Goal: Information Seeking & Learning: Learn about a topic

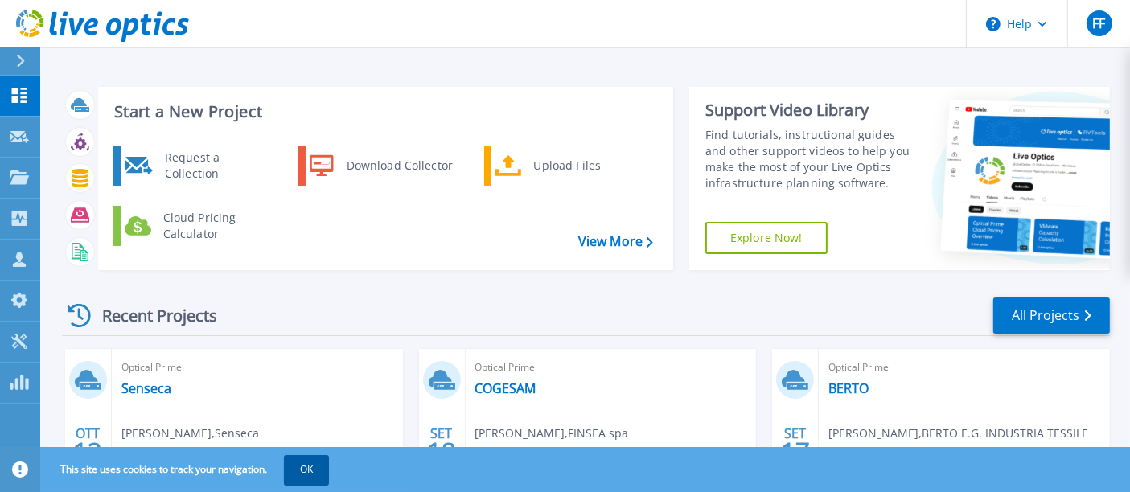
click at [301, 463] on button "OK" at bounding box center [306, 469] width 45 height 29
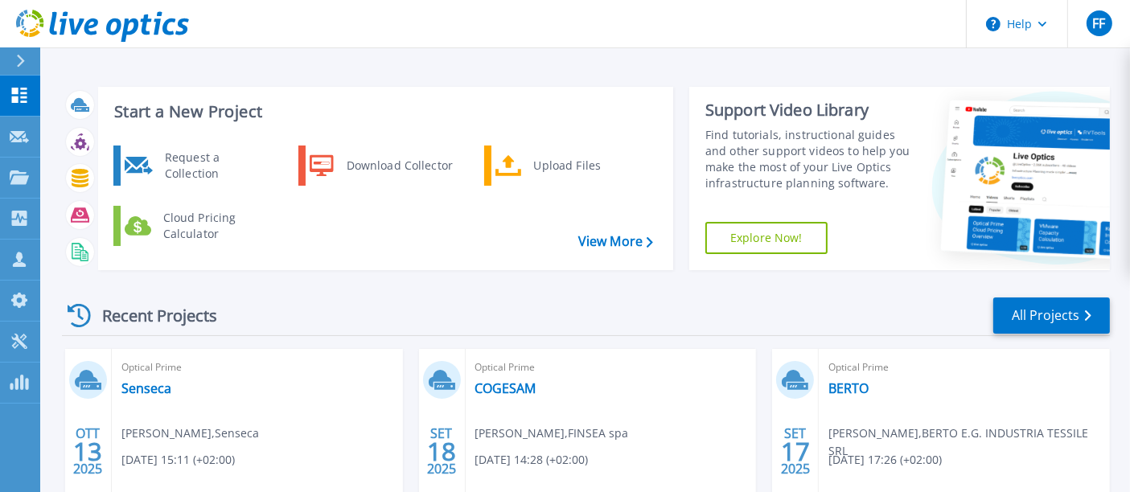
scroll to position [89, 0]
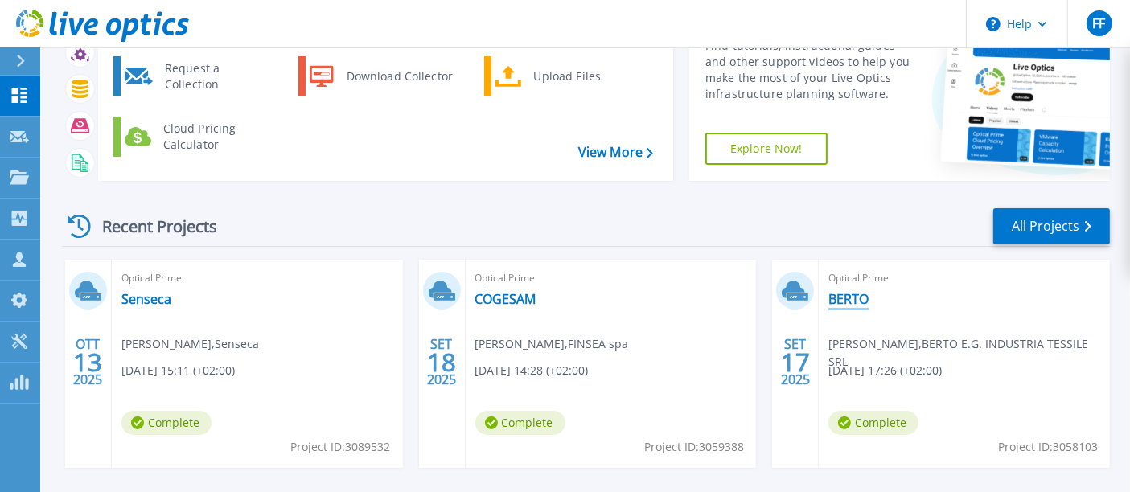
click at [846, 299] on link "BERTO" at bounding box center [849, 299] width 40 height 16
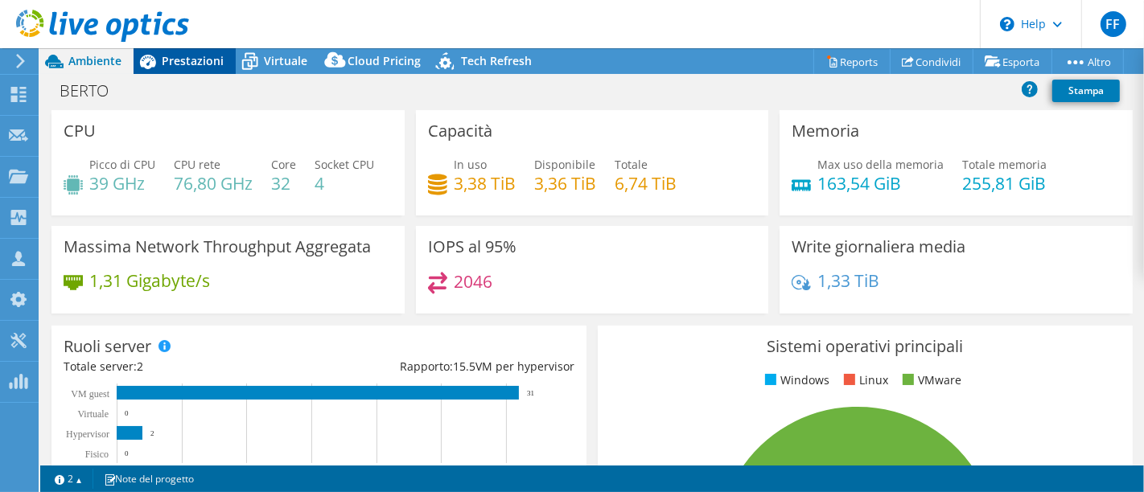
click at [193, 59] on span "Prestazioni" at bounding box center [193, 60] width 62 height 15
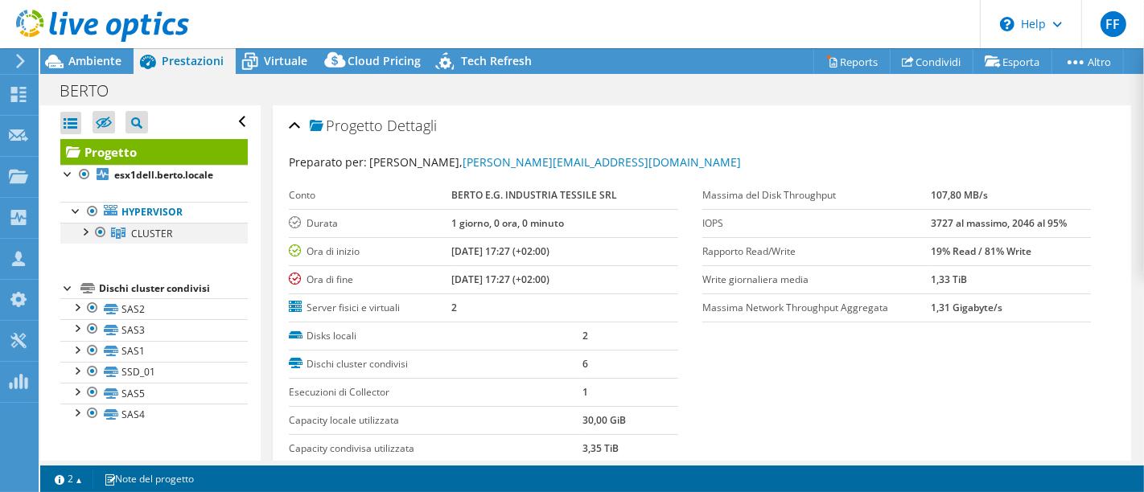
select select "USD"
click at [89, 228] on div at bounding box center [84, 231] width 16 height 16
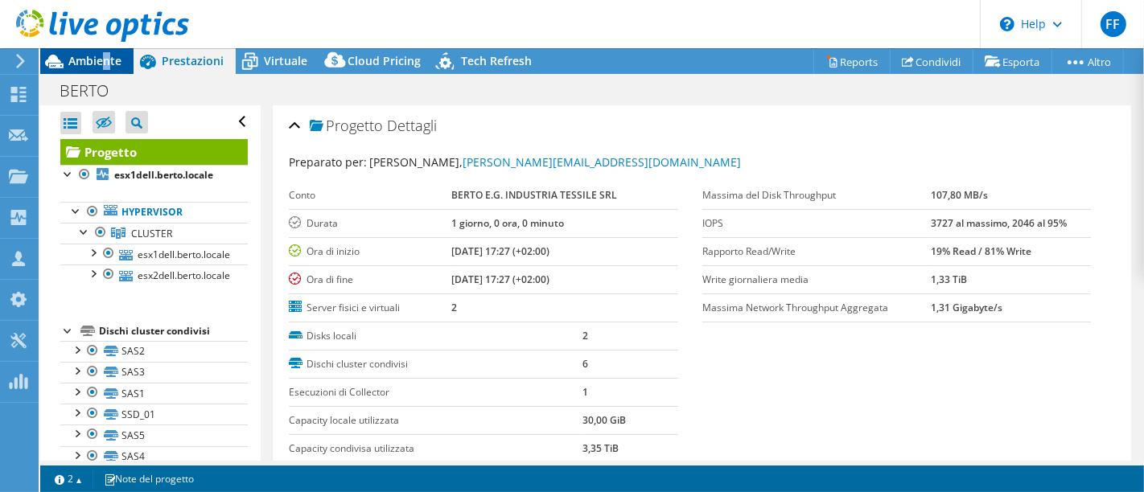
click at [106, 58] on span "Ambiente" at bounding box center [94, 60] width 53 height 15
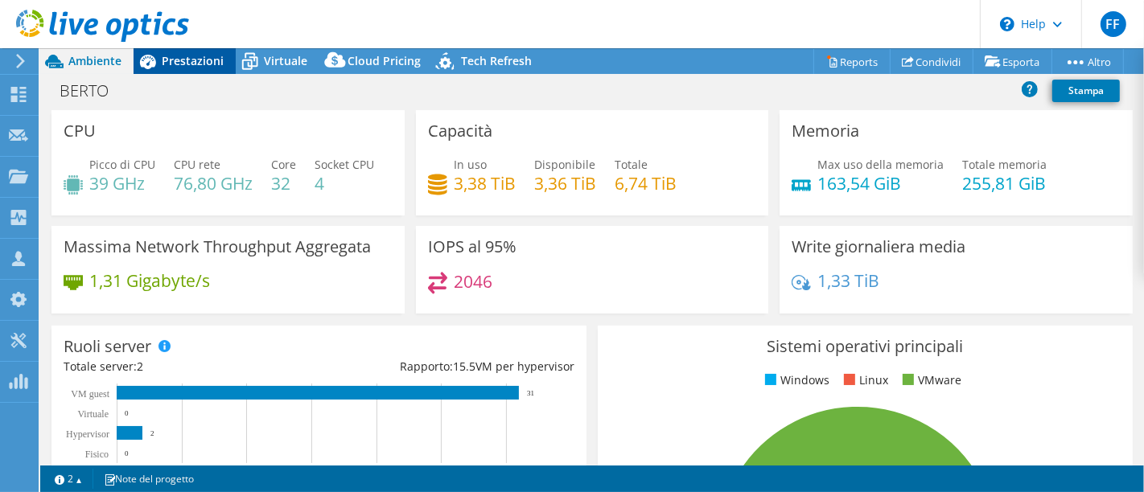
click at [209, 53] on span "Prestazioni" at bounding box center [193, 60] width 62 height 15
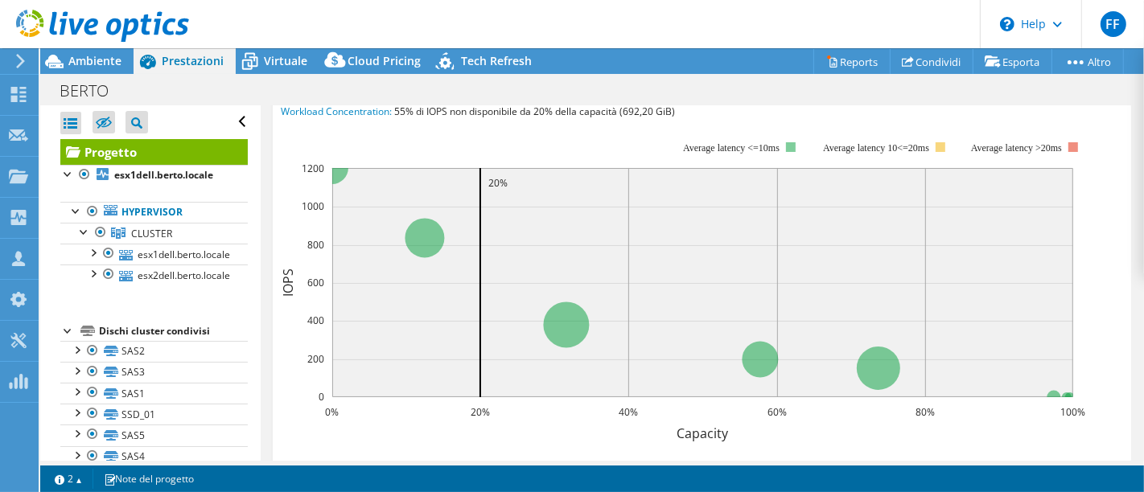
scroll to position [447, 0]
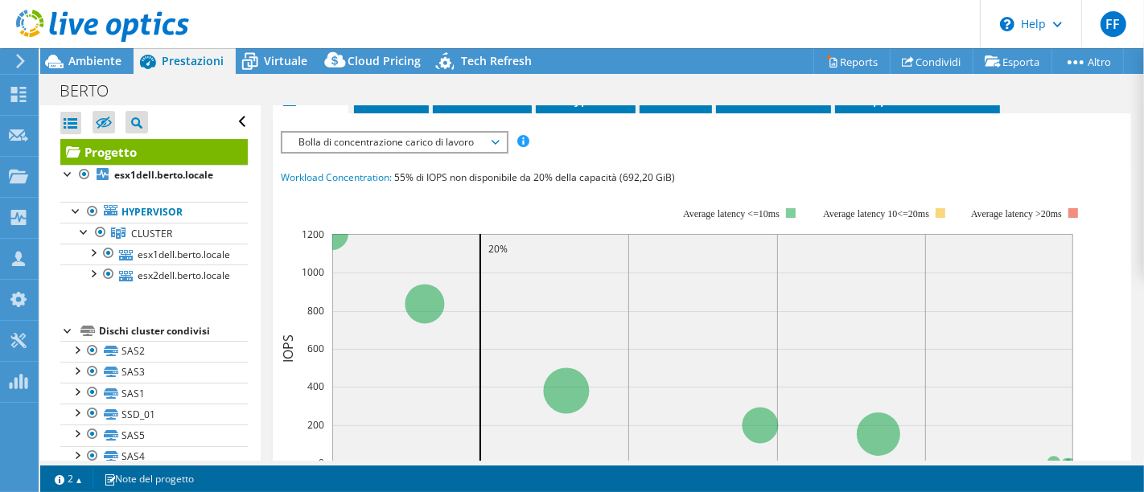
click at [364, 142] on span "Bolla di concentrazione carico di lavoro" at bounding box center [393, 142] width 207 height 19
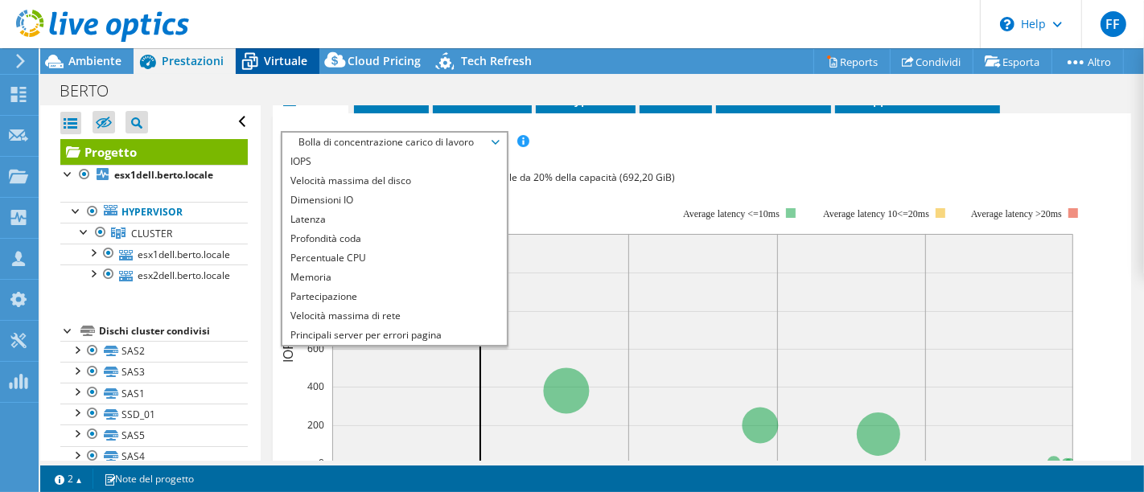
click at [276, 69] on div "Virtuale" at bounding box center [278, 61] width 84 height 26
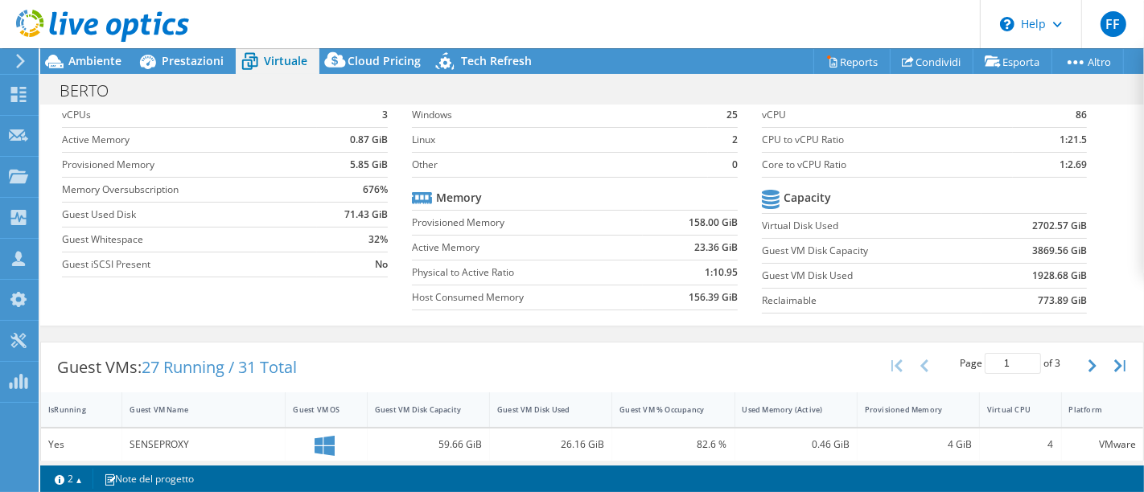
scroll to position [0, 0]
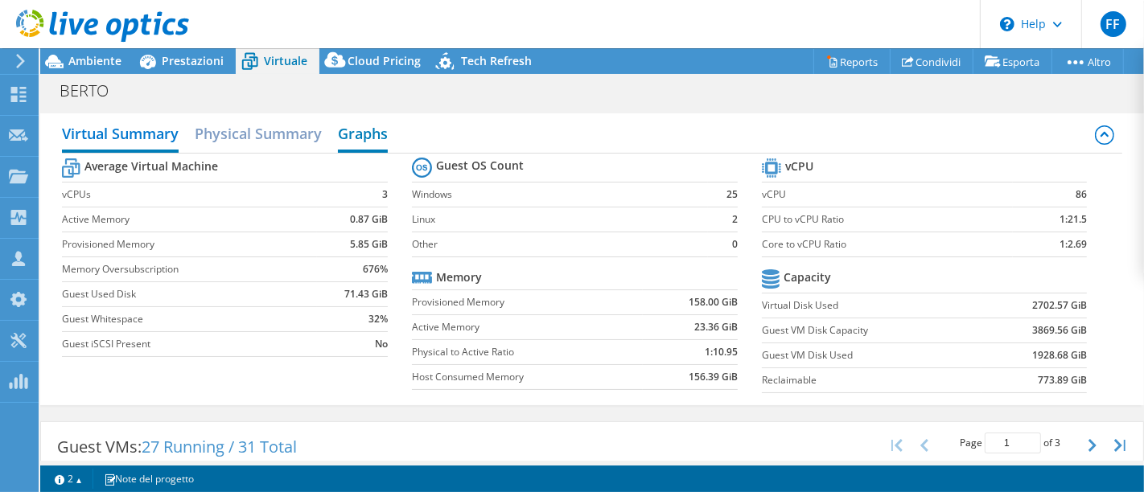
click at [358, 138] on h2 "Graphs" at bounding box center [363, 134] width 50 height 35
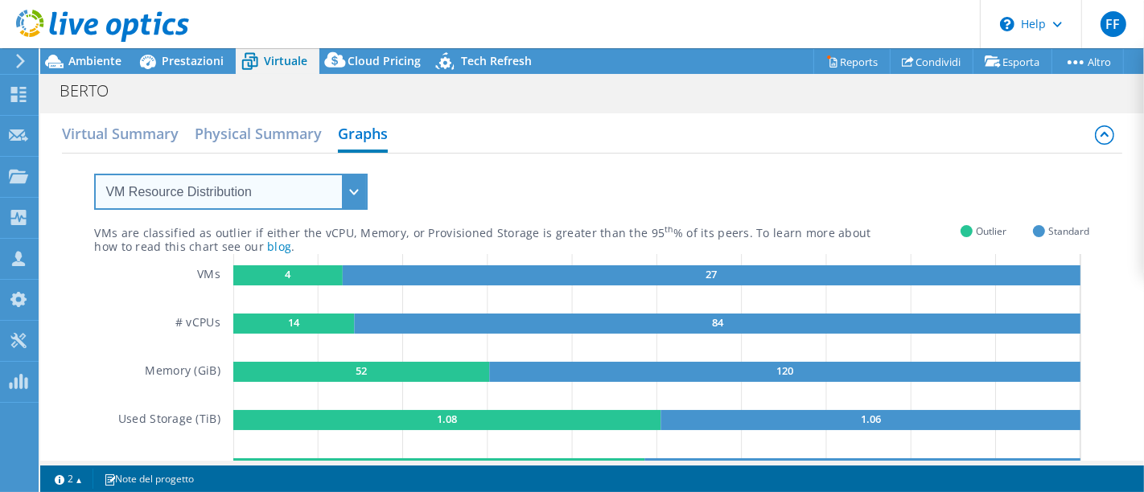
click at [199, 186] on select "VM Resource Distribution Provisioning Contrast Over Provisioning" at bounding box center [231, 192] width 274 height 36
select select "Over Provisioning"
click at [94, 174] on select "VM Resource Distribution Provisioning Contrast Over Provisioning" at bounding box center [231, 192] width 274 height 36
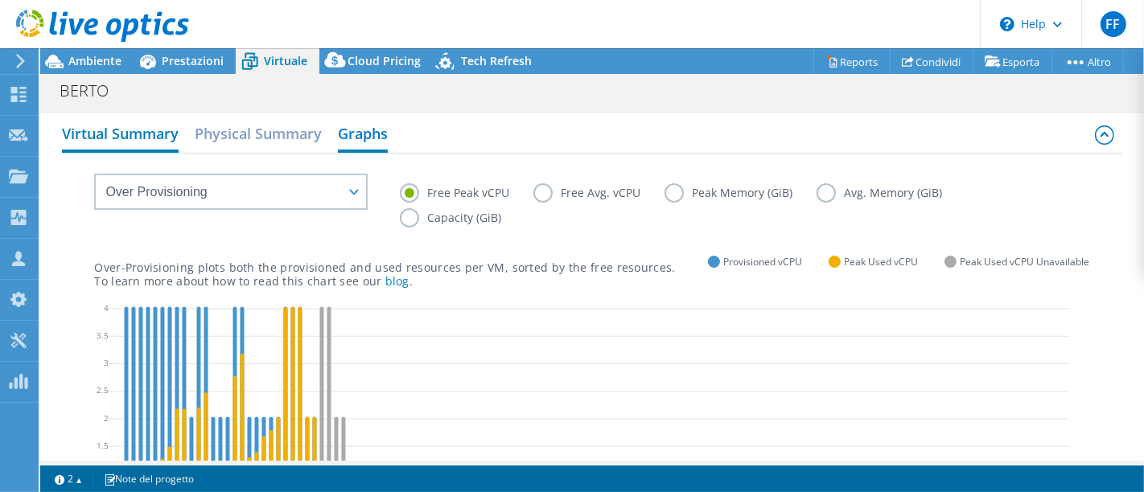
click at [137, 134] on h2 "Virtual Summary" at bounding box center [120, 134] width 117 height 35
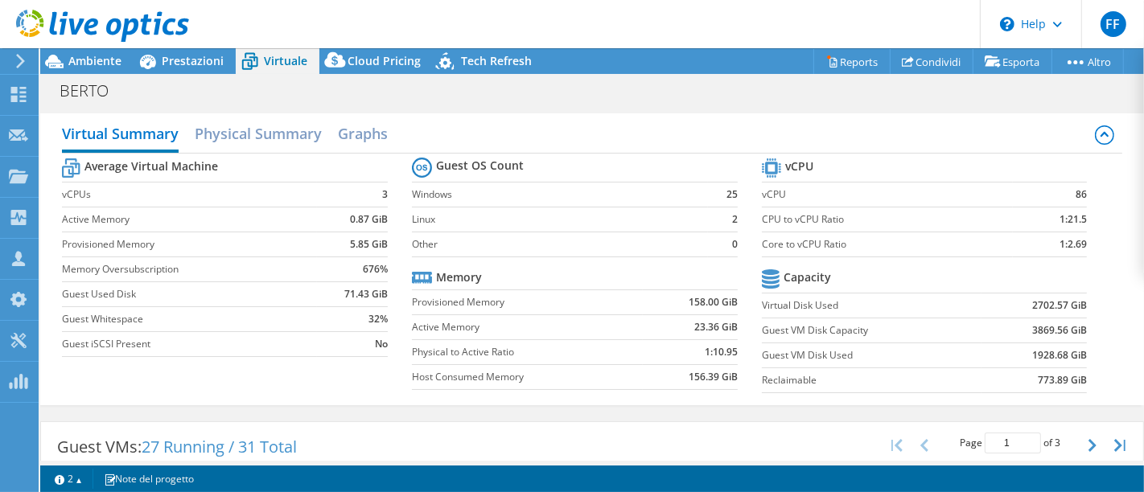
click at [89, 51] on div at bounding box center [94, 27] width 189 height 54
click at [84, 65] on span "Ambiente" at bounding box center [94, 60] width 53 height 15
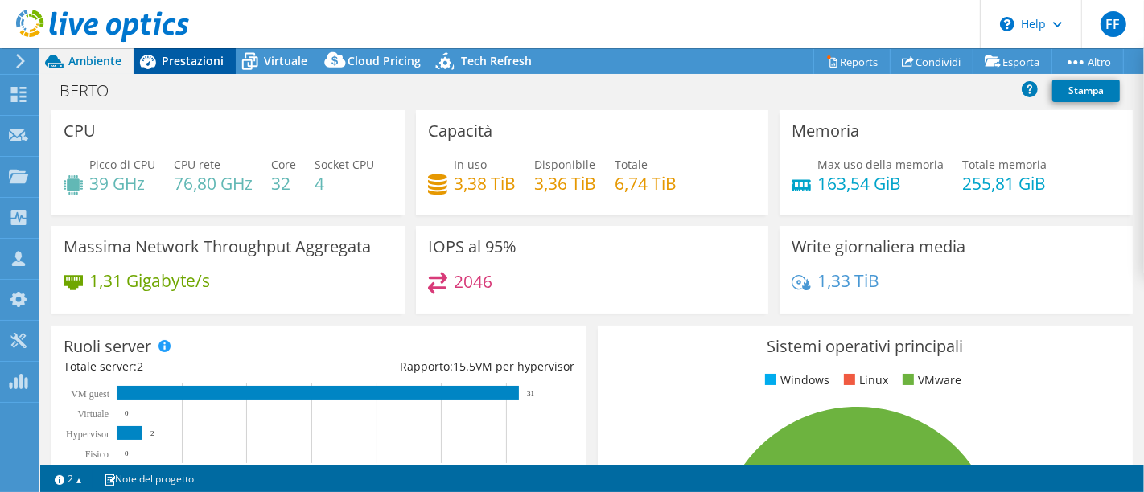
click at [194, 62] on span "Prestazioni" at bounding box center [193, 60] width 62 height 15
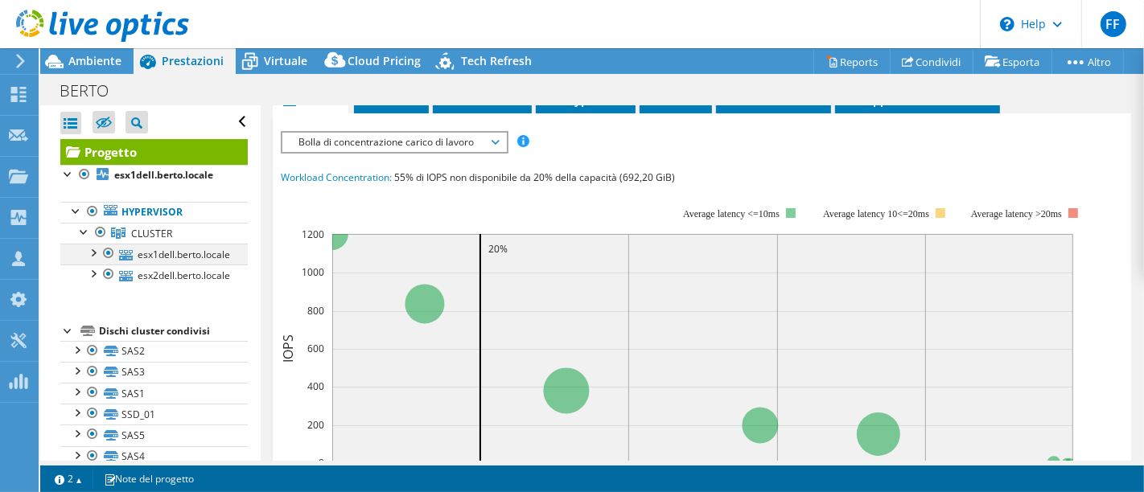
click at [95, 249] on div at bounding box center [92, 252] width 16 height 16
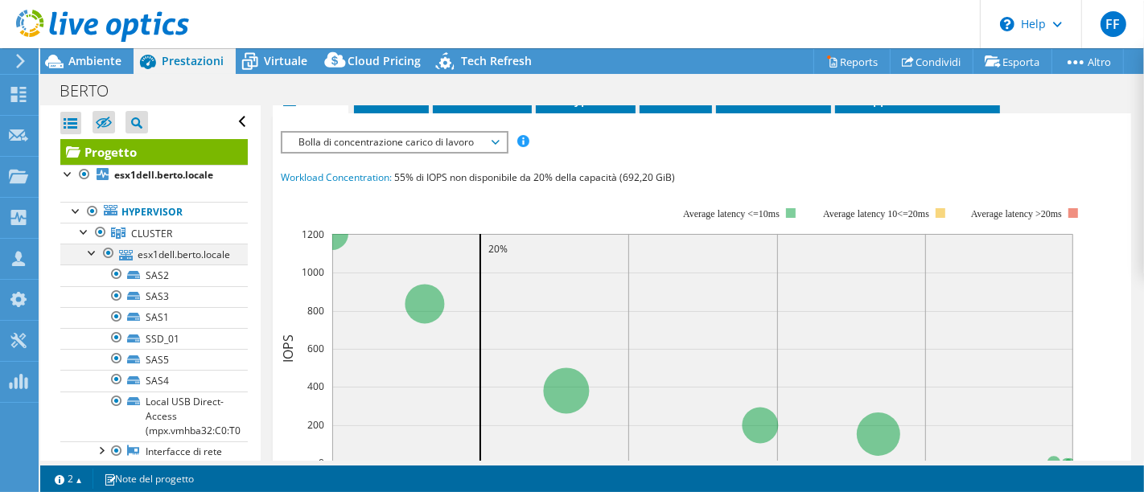
click at [89, 250] on div at bounding box center [92, 252] width 16 height 16
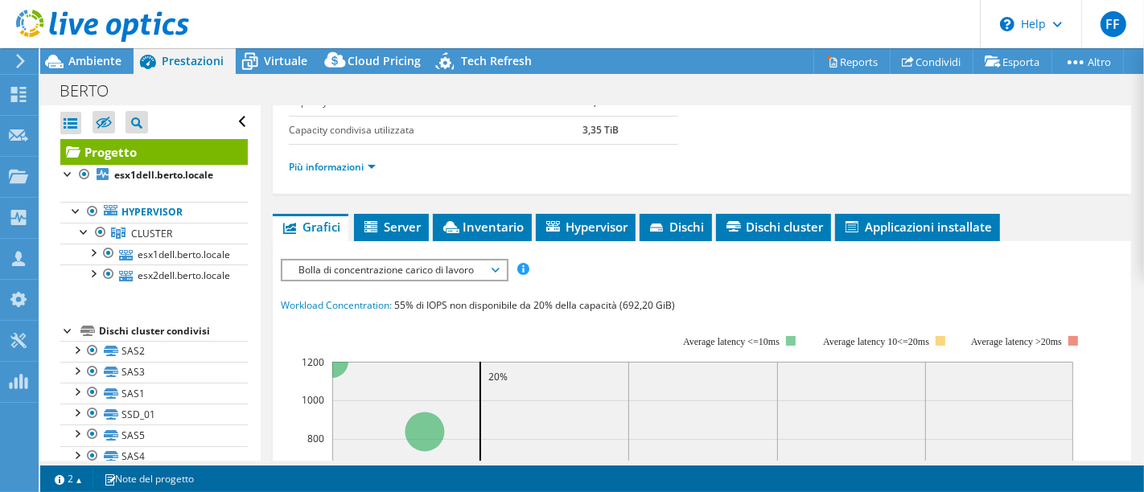
scroll to position [268, 0]
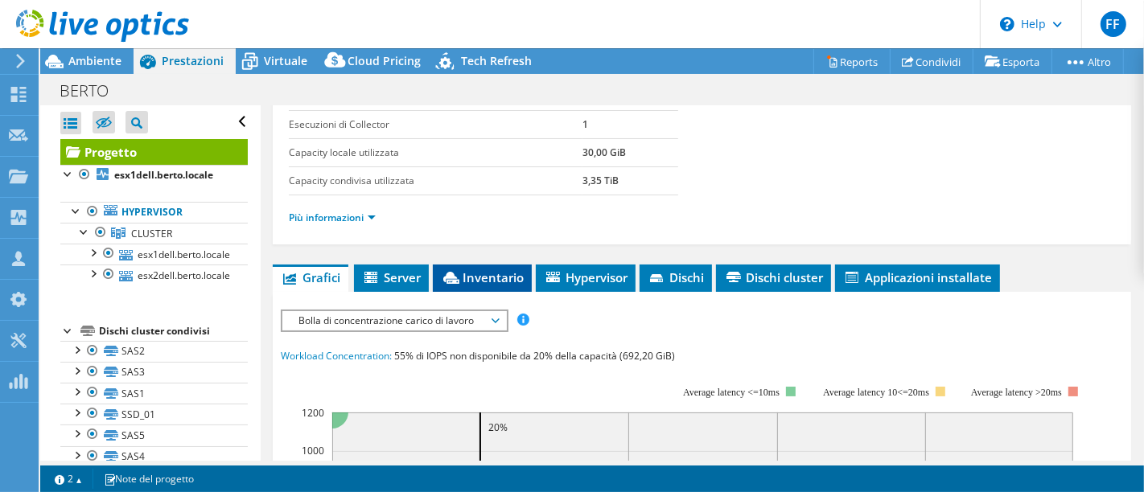
click at [472, 270] on span "Inventario" at bounding box center [482, 278] width 83 height 16
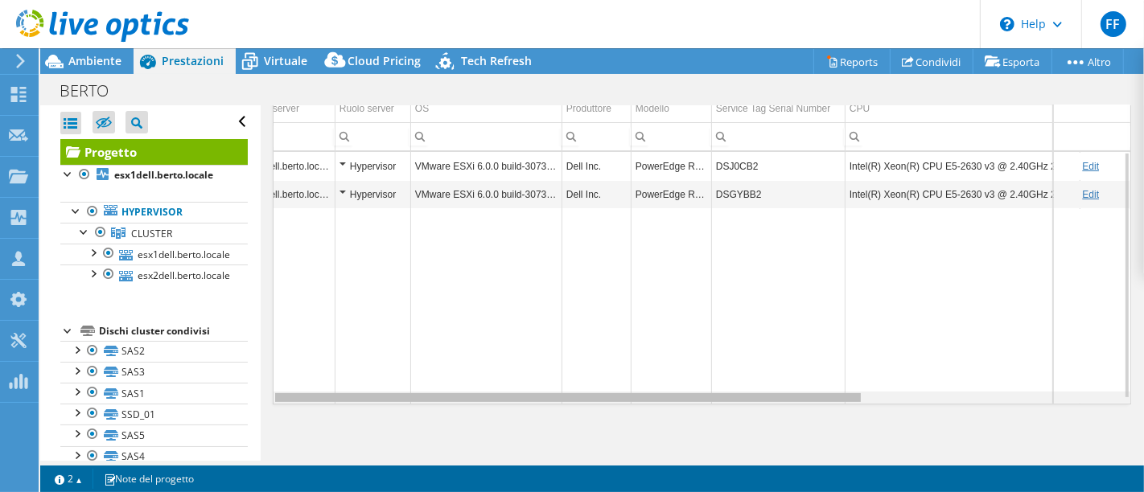
scroll to position [0, 0]
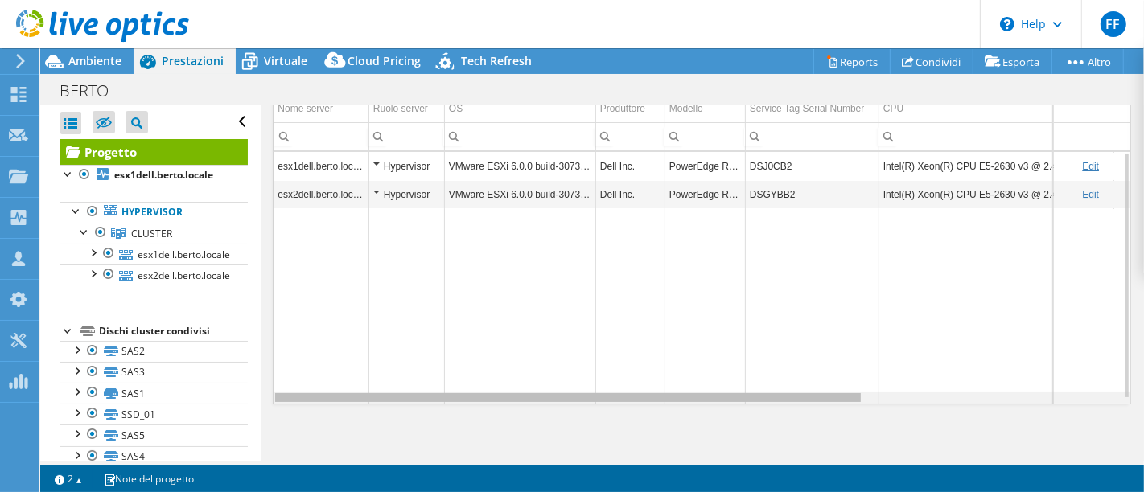
drag, startPoint x: 819, startPoint y: 394, endPoint x: 582, endPoint y: 378, distance: 237.9
click at [629, 378] on body "FF Partner di canale Flavio Forneris Flavio.forneris@ricoh.it Ricoh Europe PLC …" at bounding box center [572, 246] width 1144 height 492
